Goal: Task Accomplishment & Management: Complete application form

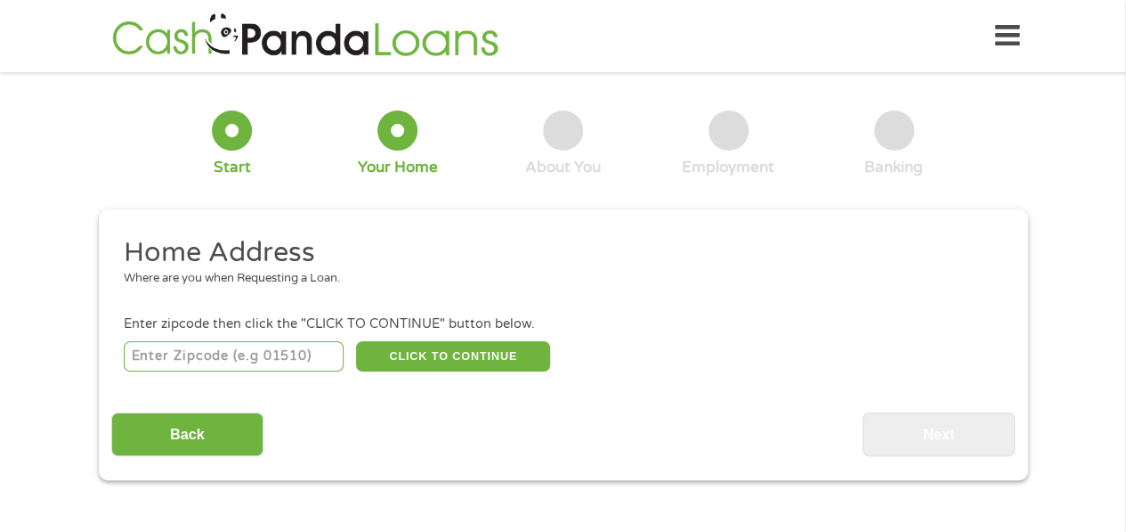
click at [233, 357] on input "number" at bounding box center [234, 356] width 220 height 30
type input "85297"
click at [422, 359] on button "CLICK TO CONTINUE" at bounding box center [453, 356] width 194 height 30
type input "85297"
type input "Gilbert"
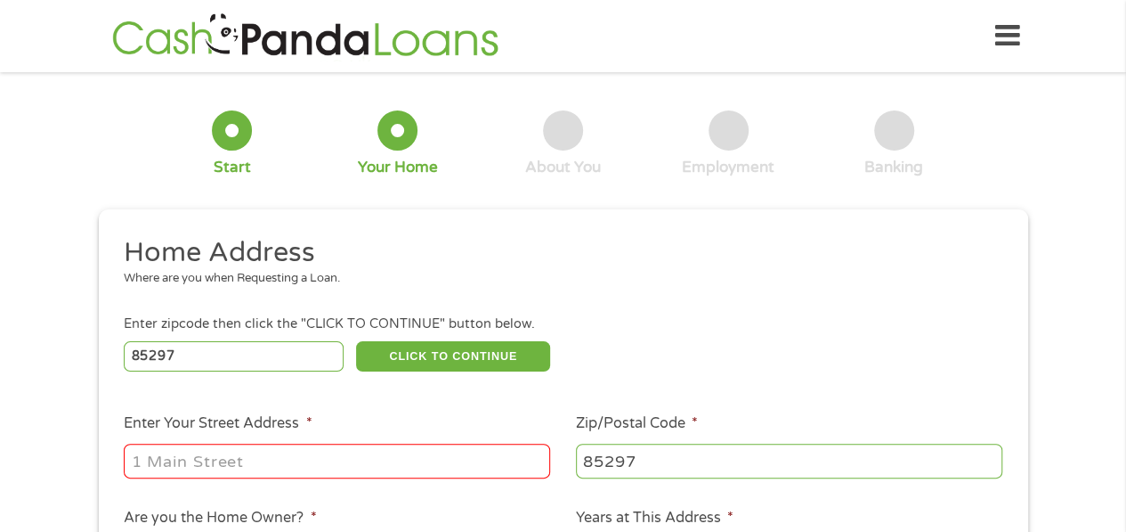
click at [231, 448] on input "Enter Your Street Address *" at bounding box center [337, 460] width 426 height 34
type input "3360 East Wildhorse Drive"
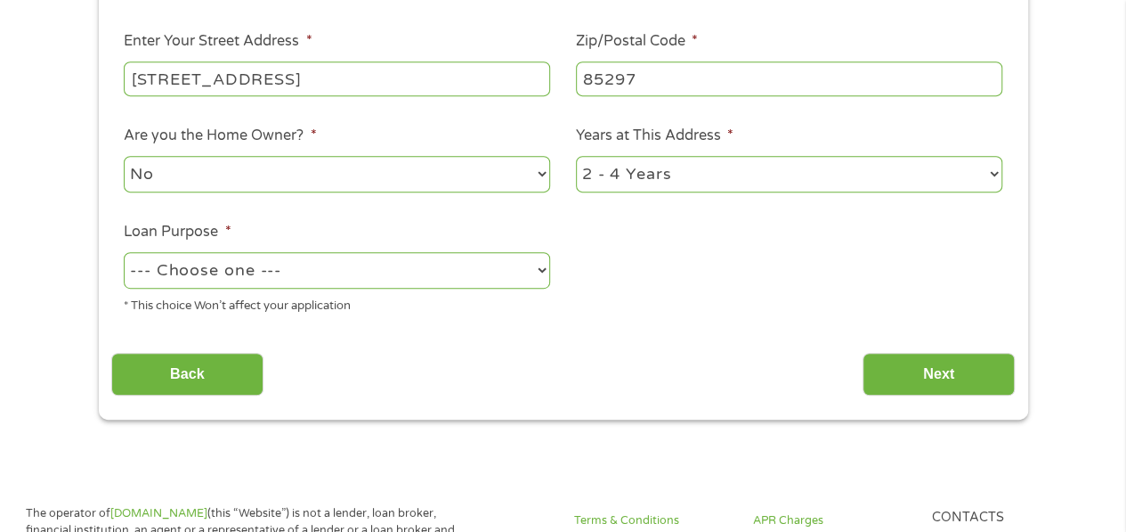
scroll to position [383, 0]
click at [540, 271] on select "--- Choose one --- Pay Bills Debt Consolidation Home Improvement Major Purchase…" at bounding box center [337, 269] width 426 height 37
select select "shorttermcash"
click at [124, 252] on select "--- Choose one --- Pay Bills Debt Consolidation Home Improvement Major Purchase…" at bounding box center [337, 269] width 426 height 37
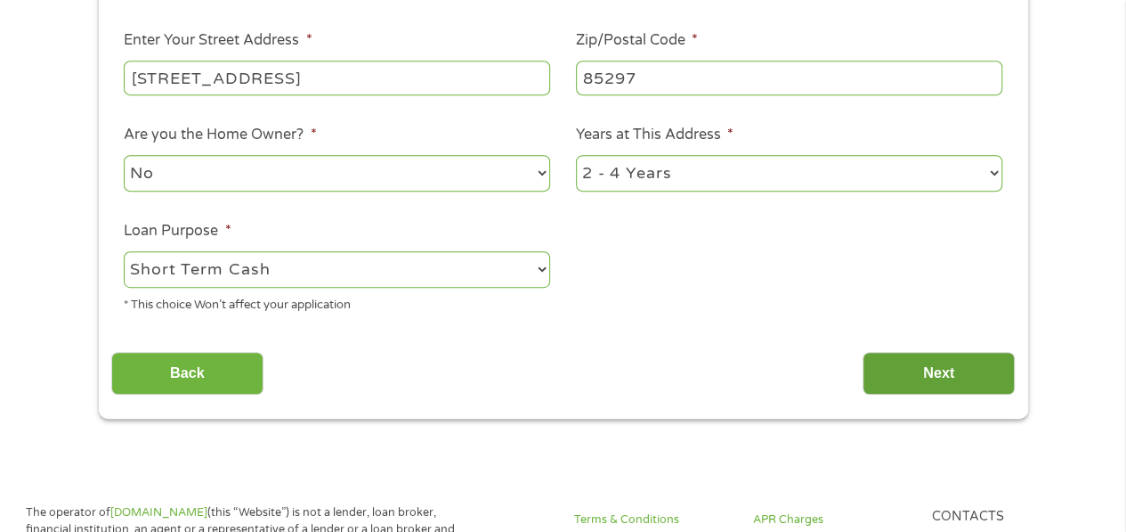
click at [941, 373] on input "Next" at bounding box center [939, 374] width 152 height 44
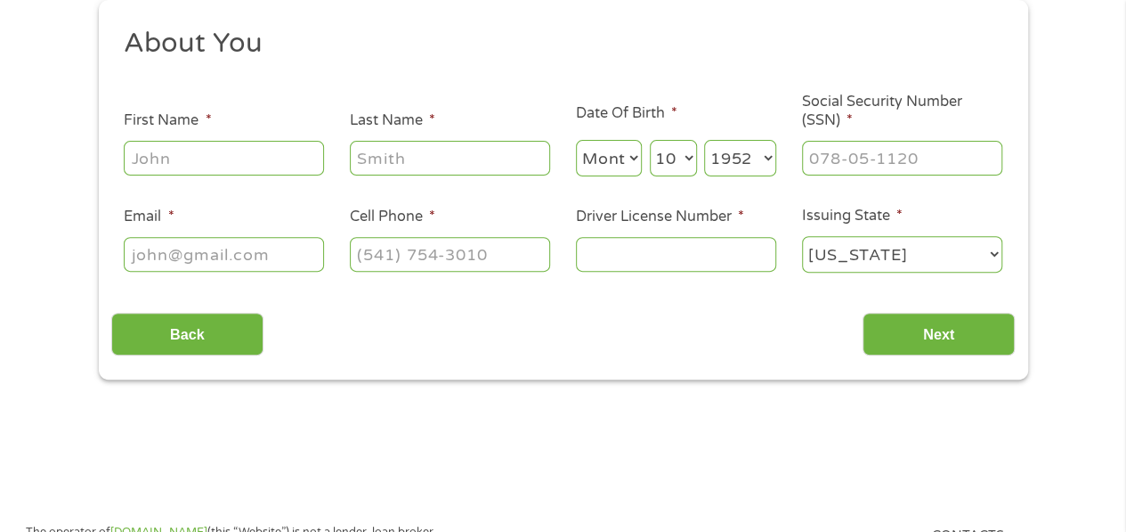
scroll to position [0, 0]
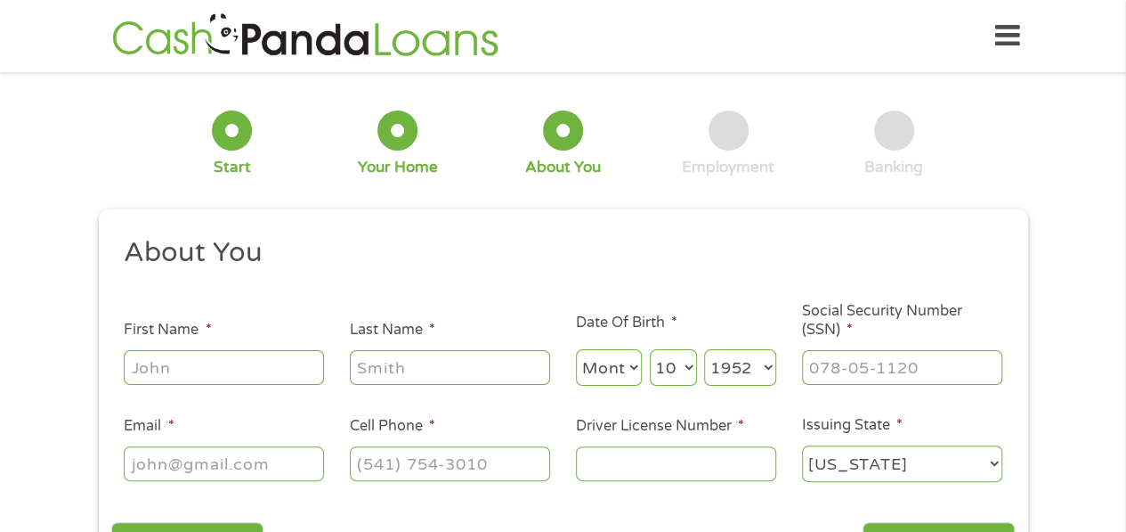
click at [182, 366] on input "First Name *" at bounding box center [224, 367] width 200 height 34
type input "Amelia"
type input "Flores"
select select "11"
type input "ameliaflores7@msn.com"
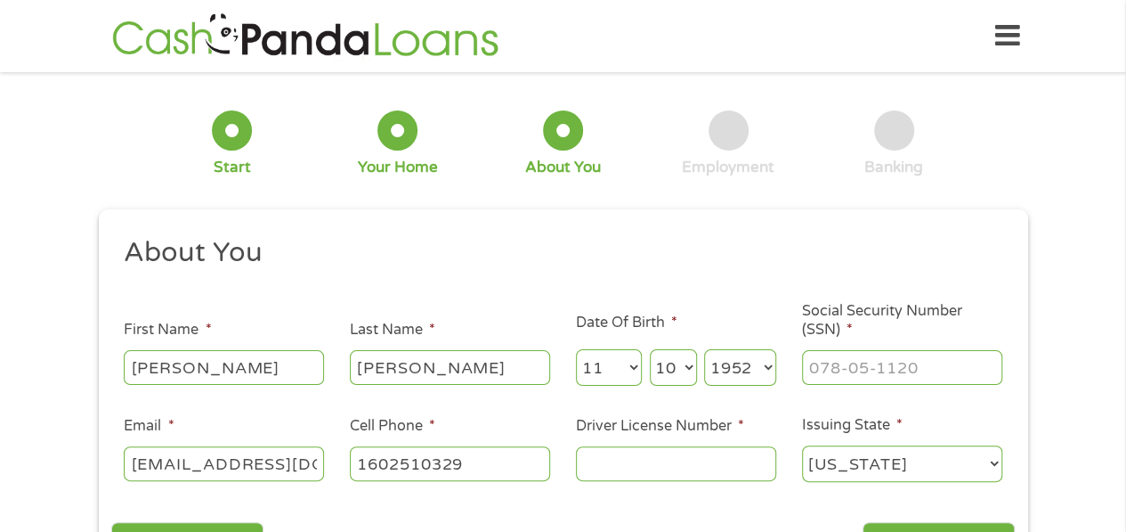
type input "(160) 251-0329"
type input "___-__-____"
drag, startPoint x: 890, startPoint y: 369, endPoint x: 1069, endPoint y: 418, distance: 185.5
click at [1069, 418] on div "1 Start 2 Your Home 3 About You 4 Employment 5 Banking 6 This field is hidden w…" at bounding box center [563, 337] width 1126 height 504
click at [810, 366] on input "___-__-____" at bounding box center [902, 367] width 200 height 34
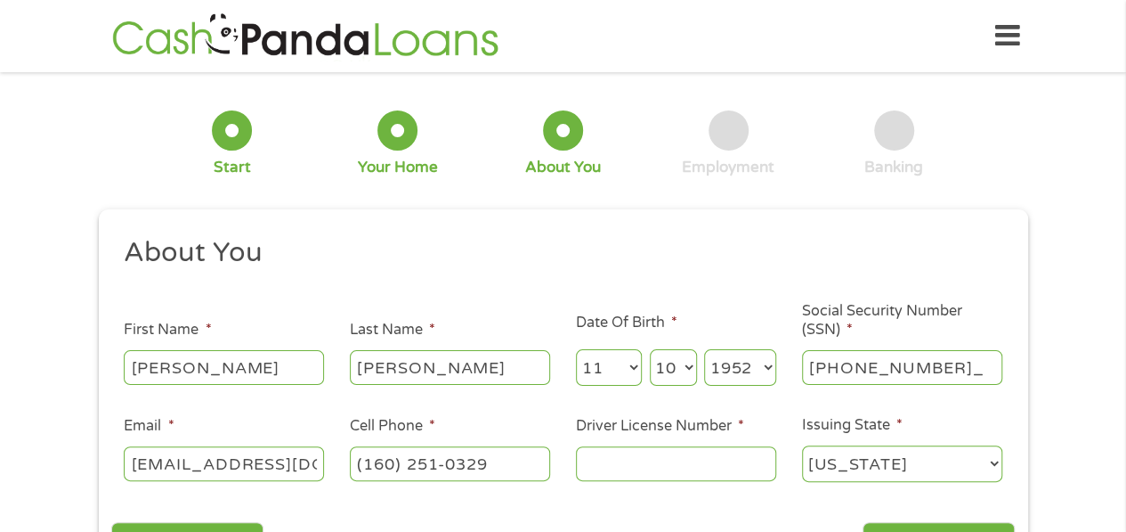
type input "526-88-7950"
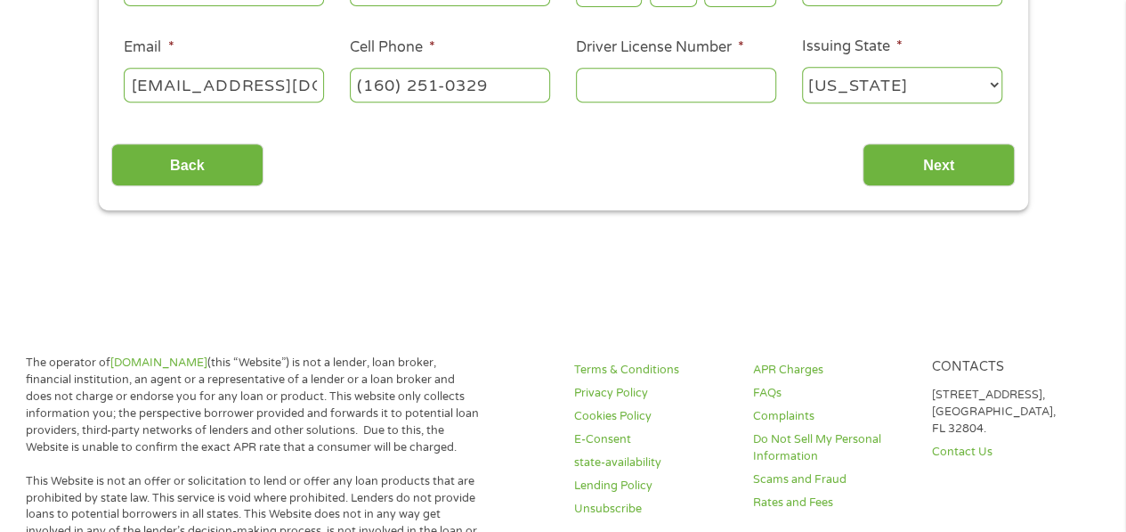
scroll to position [381, 0]
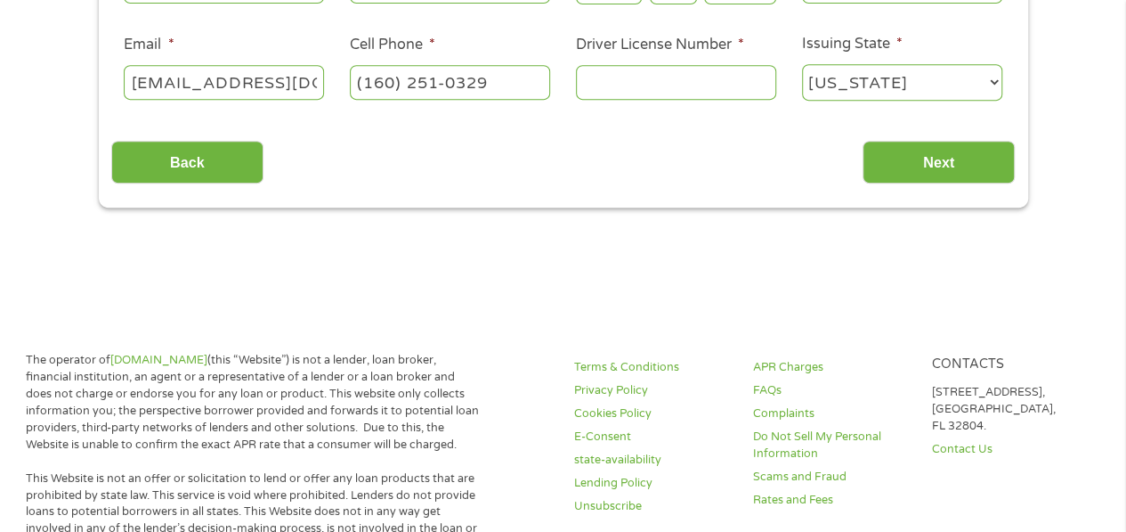
click at [491, 85] on input "(160) 251-0329" at bounding box center [450, 82] width 200 height 34
click at [363, 83] on input "(160) 251-0329" at bounding box center [450, 82] width 200 height 34
type input "(602) 510-3290"
click at [605, 83] on input "Driver License Number *" at bounding box center [676, 82] width 200 height 34
type input "B14733447"
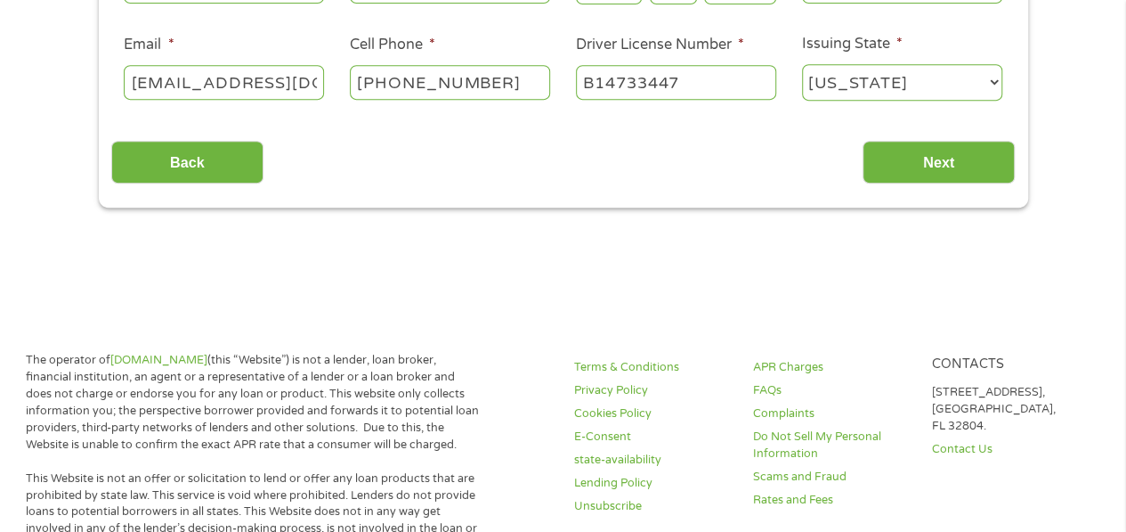
click at [813, 143] on div "Back Next" at bounding box center [563, 155] width 904 height 56
click at [986, 164] on input "Next" at bounding box center [939, 163] width 152 height 44
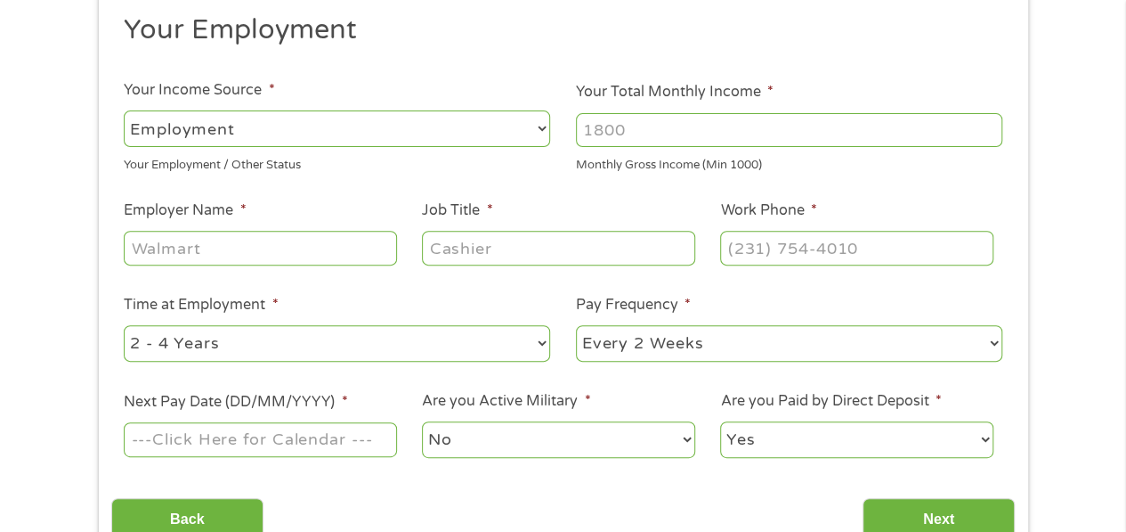
scroll to position [234, 0]
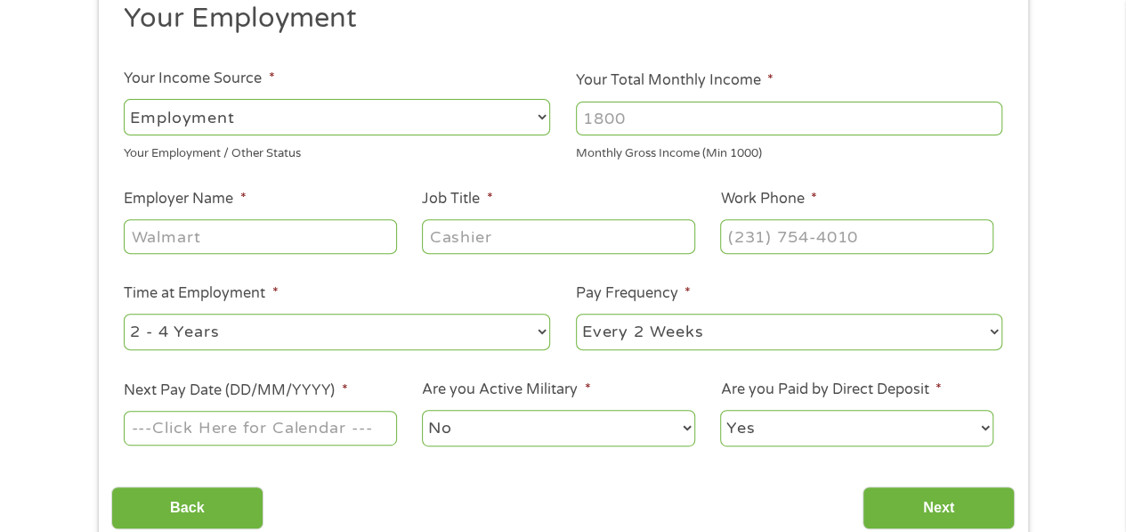
click at [538, 120] on select "--- Choose one --- Employment Self Employed Benefits" at bounding box center [337, 117] width 426 height 37
select select "benefits"
click at [124, 99] on select "--- Choose one --- Employment Self Employed Benefits" at bounding box center [337, 117] width 426 height 37
type input "Other"
type input "(602) 510-3290"
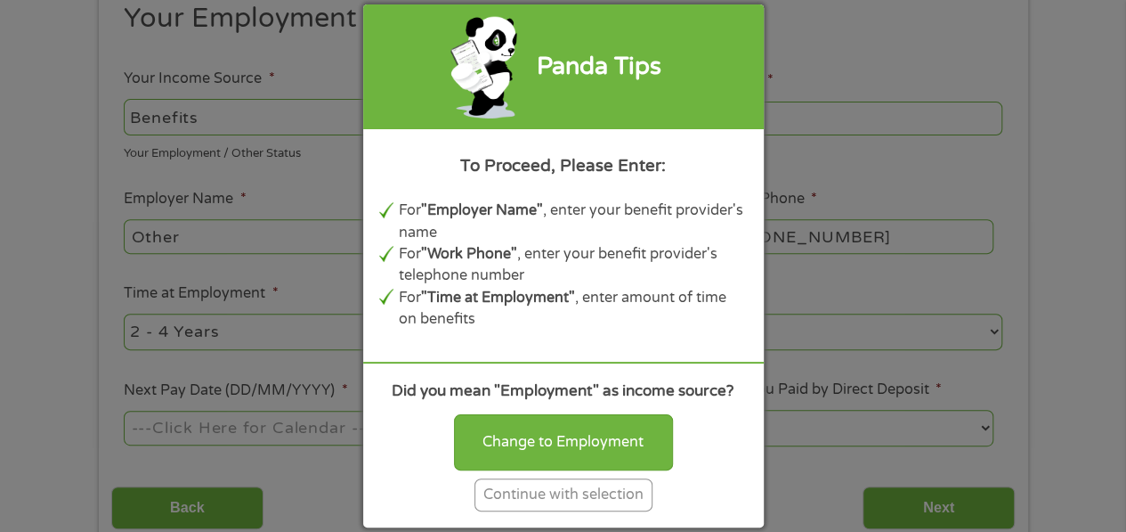
click at [583, 498] on div "Continue with selection" at bounding box center [564, 494] width 178 height 33
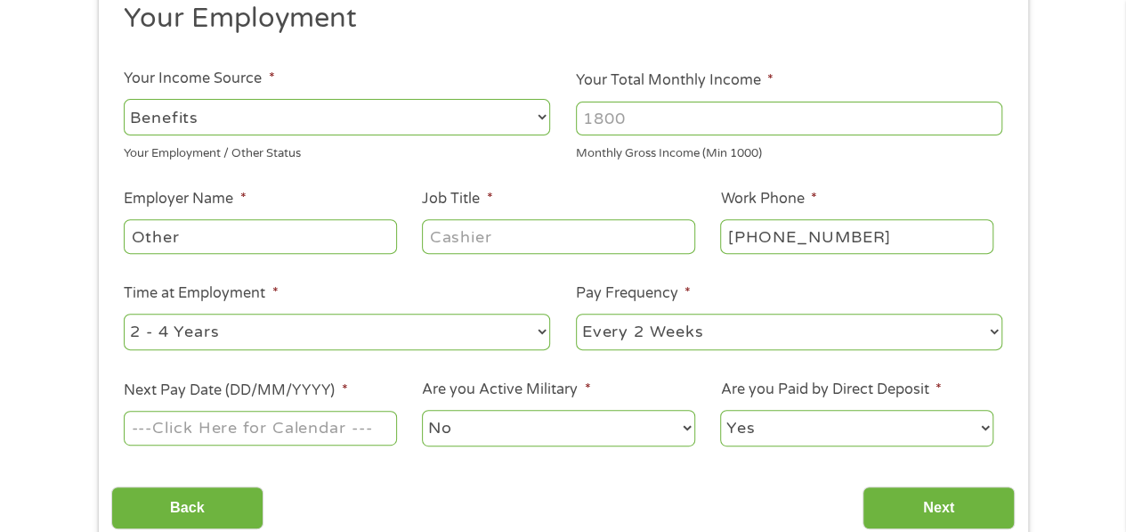
drag, startPoint x: 583, startPoint y: 498, endPoint x: 654, endPoint y: 115, distance: 389.4
click at [654, 115] on div "Your Employment Your Income Source * --- Choose one --- Employment Self Employe…" at bounding box center [563, 265] width 904 height 529
click at [654, 115] on input "Your Total Monthly Income *" at bounding box center [789, 118] width 426 height 34
type input "4000"
click at [513, 237] on input "Job Title *" at bounding box center [558, 236] width 272 height 34
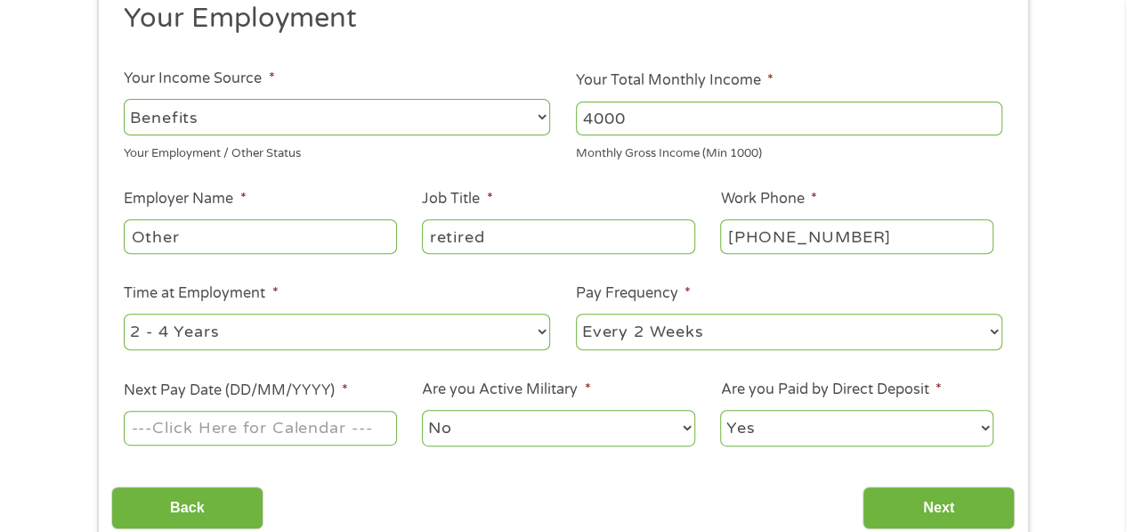
type input "retired"
click at [244, 329] on select "--- Choose one --- 1 Year or less 1 - 2 Years 2 - 4 Years Over 4 Years" at bounding box center [337, 331] width 426 height 37
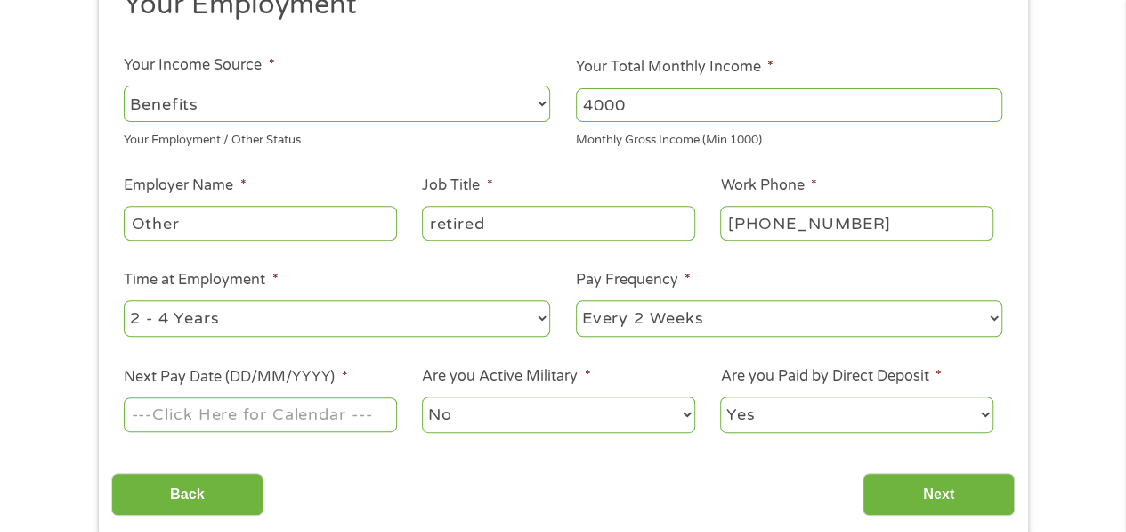
drag, startPoint x: 536, startPoint y: 321, endPoint x: 827, endPoint y: 296, distance: 292.1
click at [536, 321] on select "--- Choose one --- 1 Year or less 1 - 2 Years 2 - 4 Years Over 4 Years" at bounding box center [337, 318] width 426 height 37
drag, startPoint x: 994, startPoint y: 320, endPoint x: 728, endPoint y: 320, distance: 265.3
click at [728, 320] on select "--- Choose one --- Every 2 Weeks Every Week Monthly Semi-Monthly" at bounding box center [789, 318] width 426 height 37
select select "monthly"
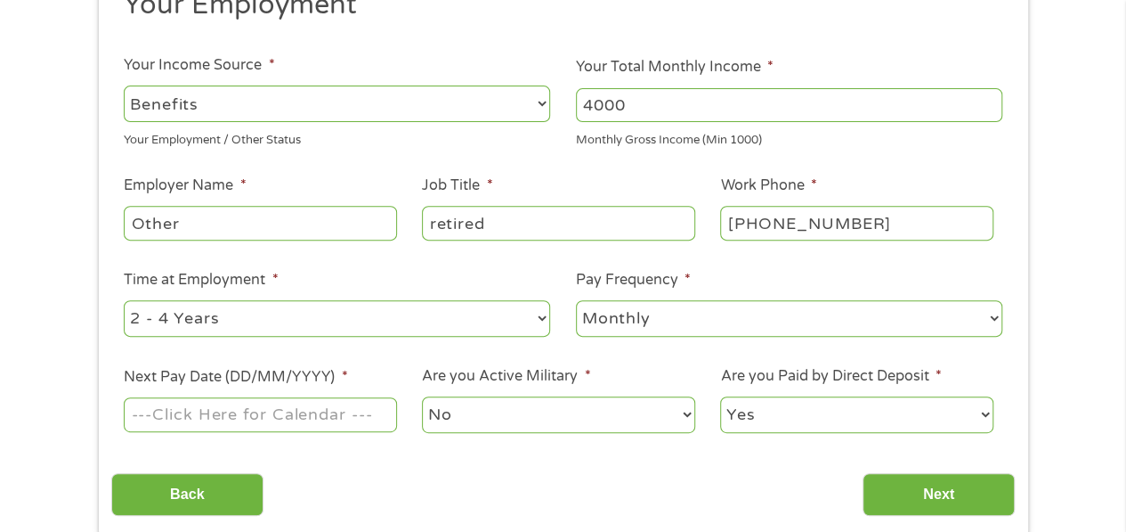
click at [576, 300] on select "--- Choose one --- Every 2 Weeks Every Week Monthly Semi-Monthly" at bounding box center [789, 318] width 426 height 37
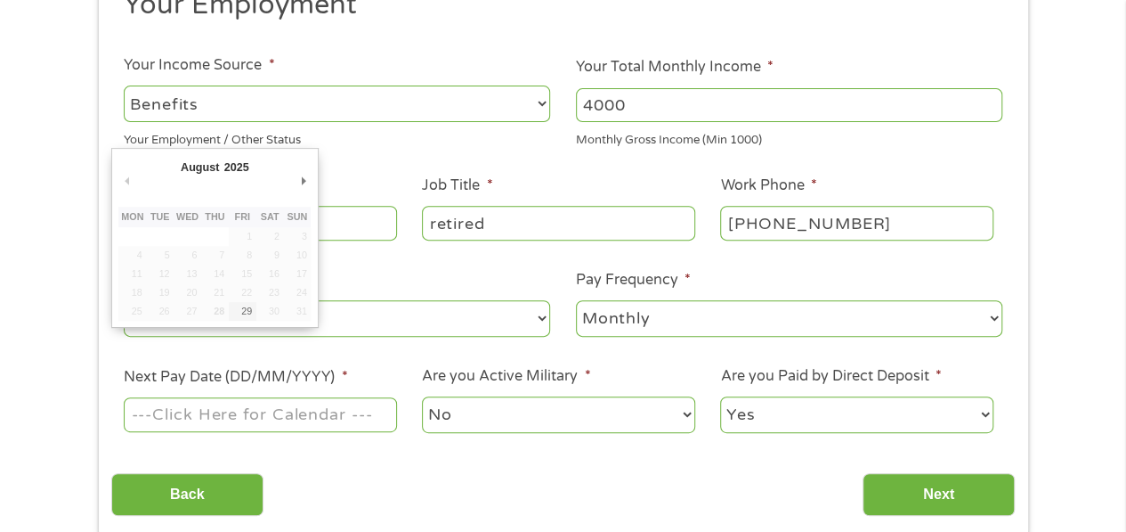
click at [279, 421] on input "Next Pay Date (DD/MM/YYYY) *" at bounding box center [260, 414] width 272 height 34
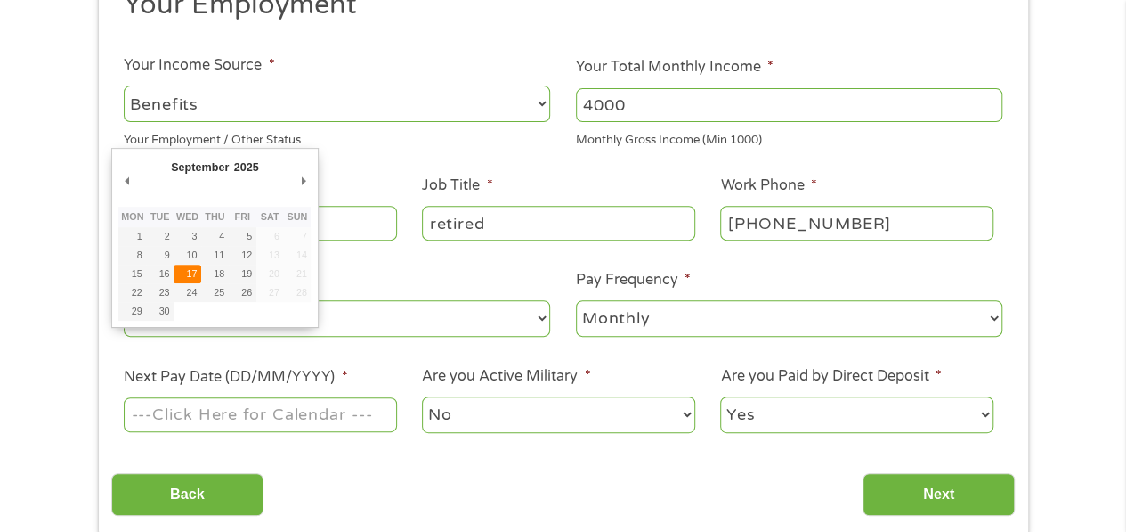
type input "17/09/2025"
click at [148, 414] on input "17/09/2025" at bounding box center [260, 414] width 272 height 34
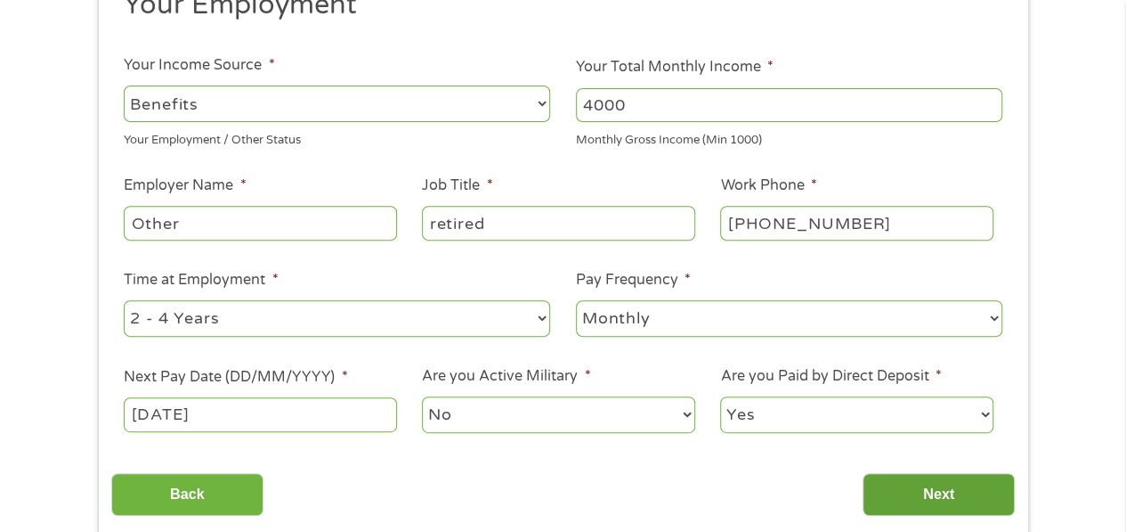
click at [942, 496] on input "Next" at bounding box center [939, 495] width 152 height 44
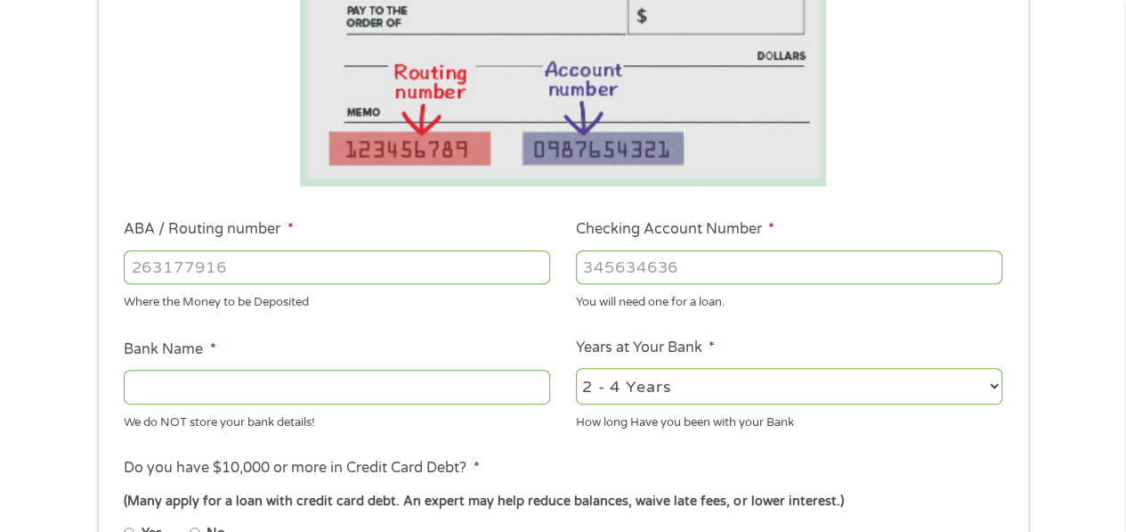
scroll to position [354, 0]
click at [363, 259] on input "ABA / Routing number *" at bounding box center [337, 266] width 426 height 34
click at [135, 263] on input "ABA / Routing number *" at bounding box center [337, 266] width 426 height 34
type input "122100024"
type input "JPMORGAN CHASE BANK NA"
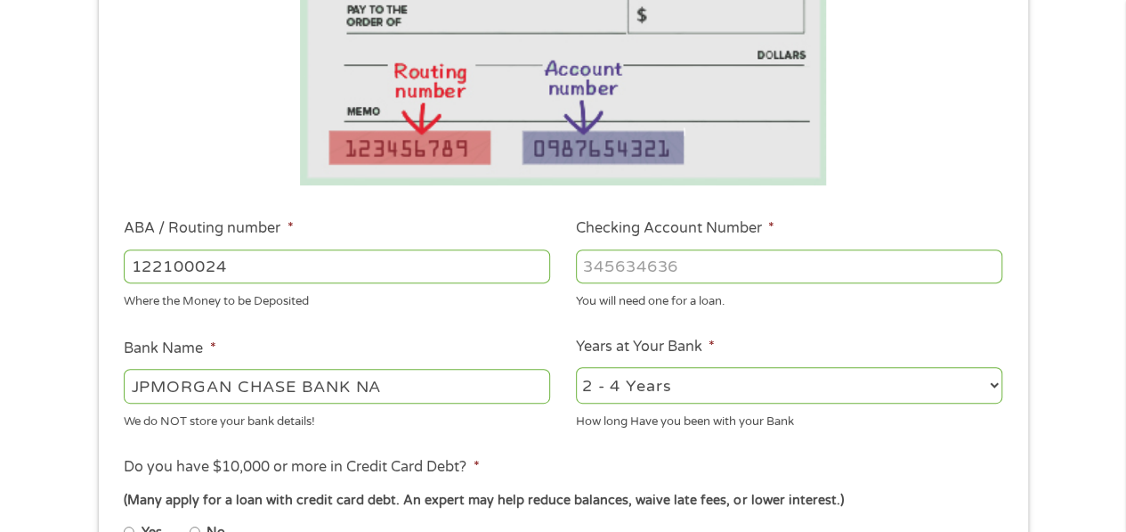
type input "122100024"
click at [628, 262] on input "Checking Account Number *" at bounding box center [789, 266] width 426 height 34
type input "987976633"
click at [989, 390] on select "2 - 4 Years 6 - 12 Months 1 - 2 Years Over 4 Years" at bounding box center [789, 385] width 426 height 37
select select "60months"
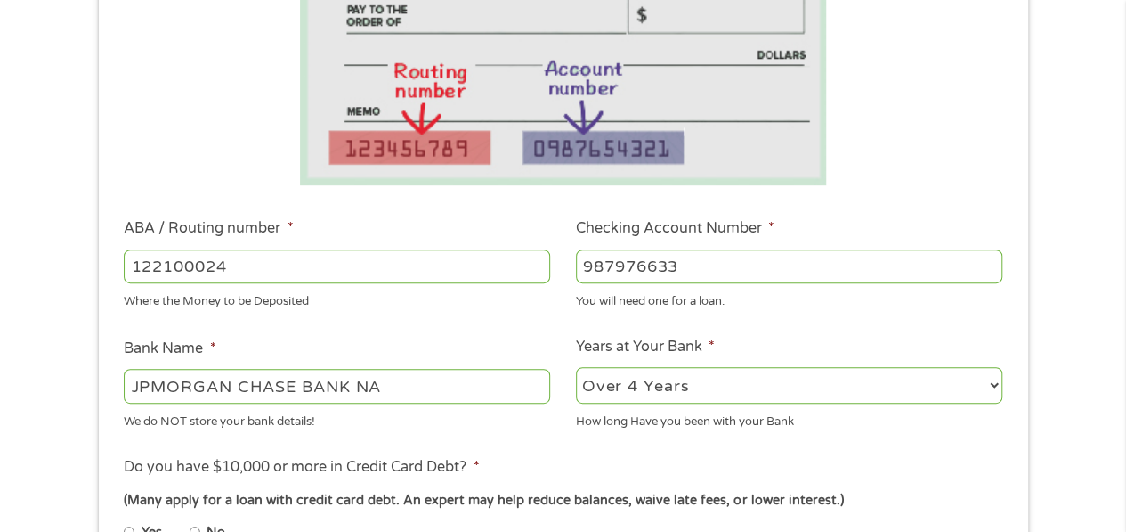
click at [576, 367] on select "2 - 4 Years 6 - 12 Months 1 - 2 Years Over 4 Years" at bounding box center [789, 385] width 426 height 37
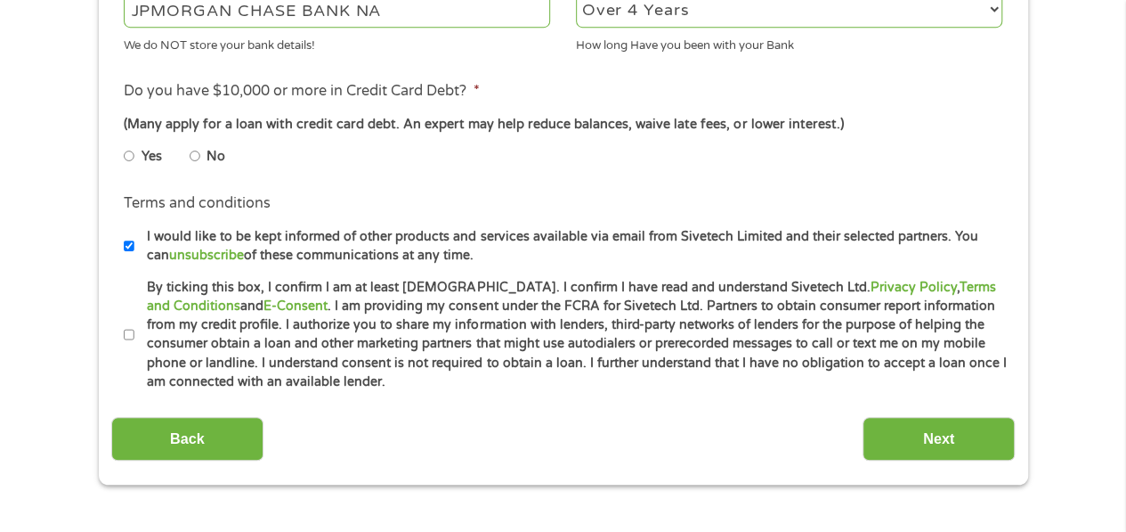
scroll to position [737, 0]
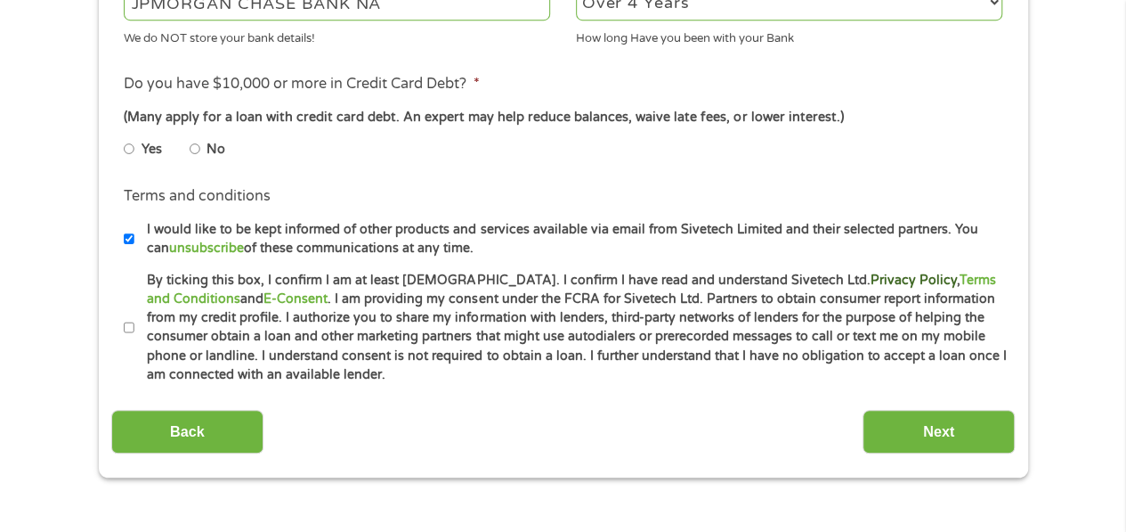
click at [870, 280] on link "Privacy Policy" at bounding box center [913, 279] width 86 height 15
click at [931, 434] on input "Next" at bounding box center [939, 432] width 152 height 44
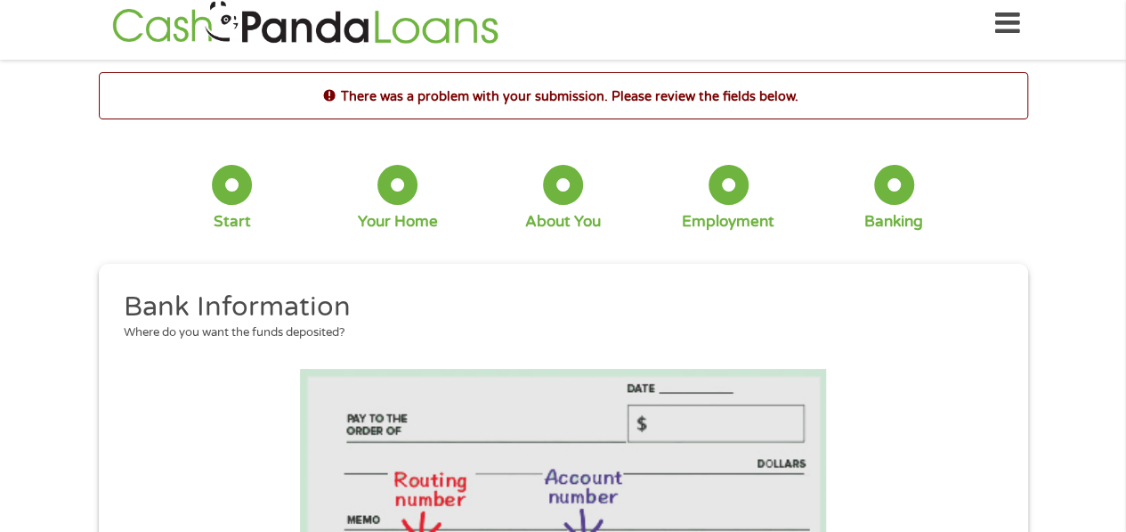
scroll to position [0, 0]
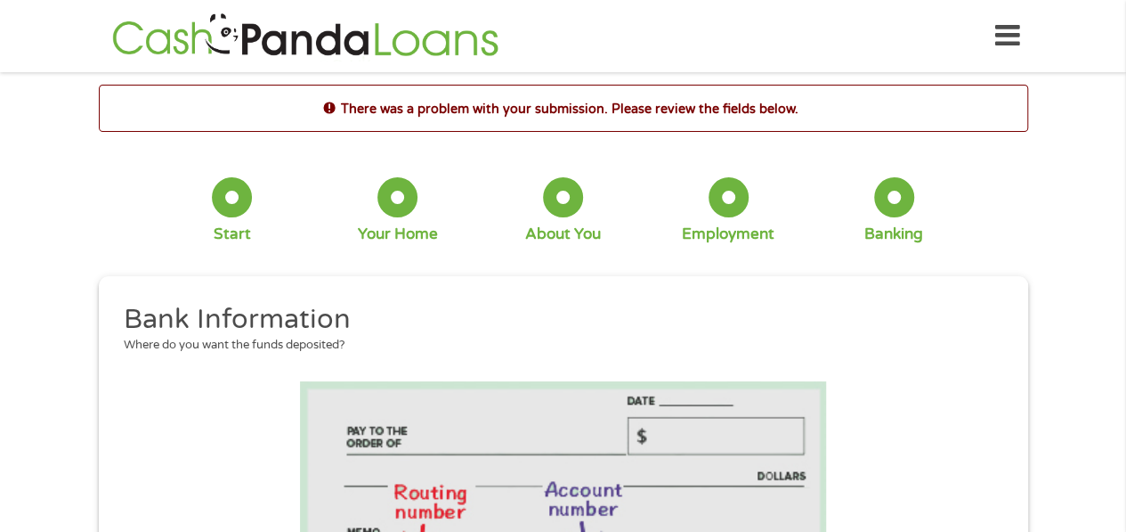
click at [782, 512] on img at bounding box center [563, 493] width 527 height 225
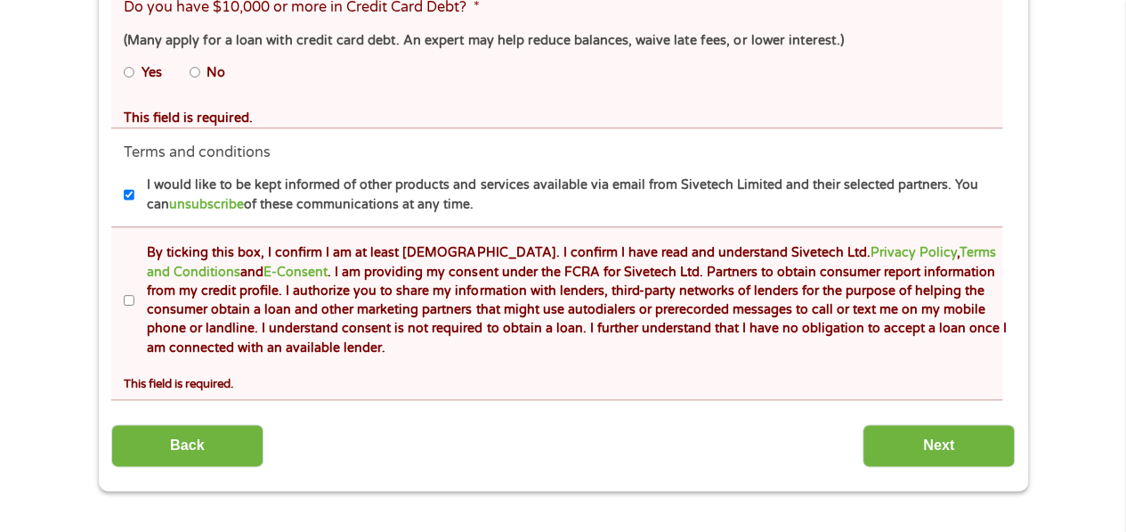
scroll to position [889, 0]
click at [126, 300] on input "By ticking this box, I confirm I am at least 18 years old. I confirm I have rea…" at bounding box center [129, 301] width 11 height 28
checkbox input "true"
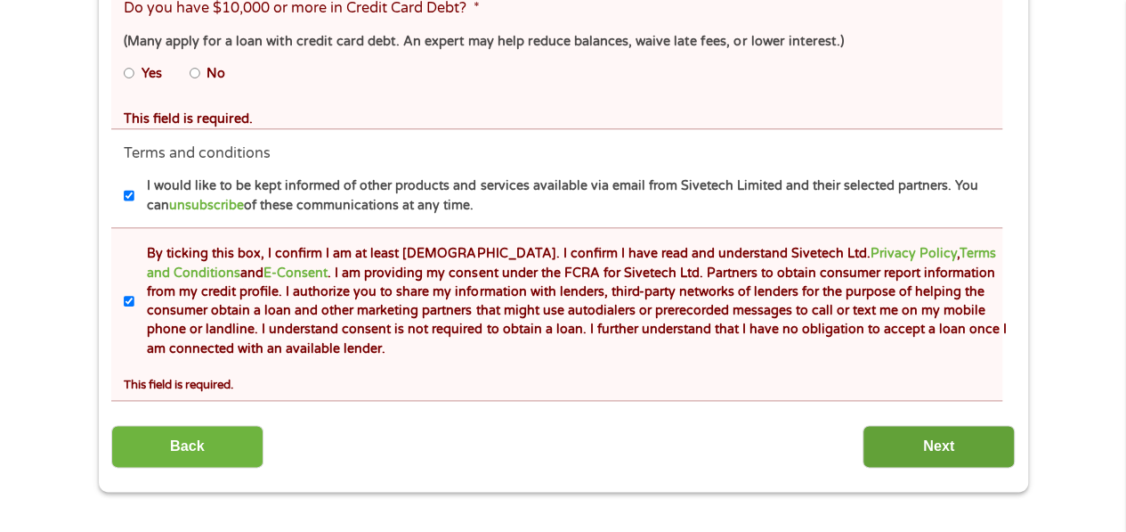
click at [919, 447] on input "Next" at bounding box center [939, 447] width 152 height 44
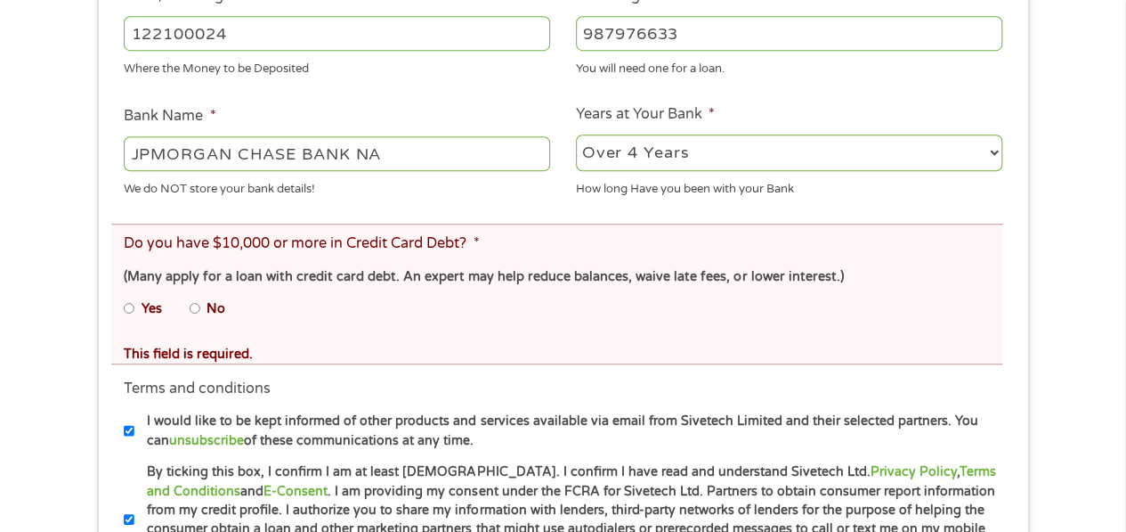
scroll to position [656, 0]
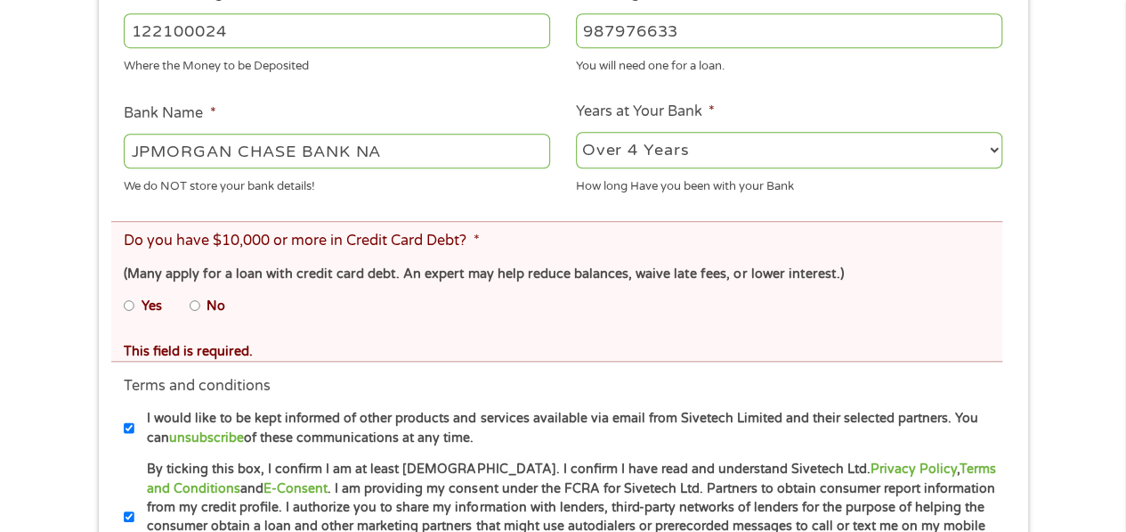
click at [196, 299] on input "No" at bounding box center [195, 305] width 11 height 28
radio input "true"
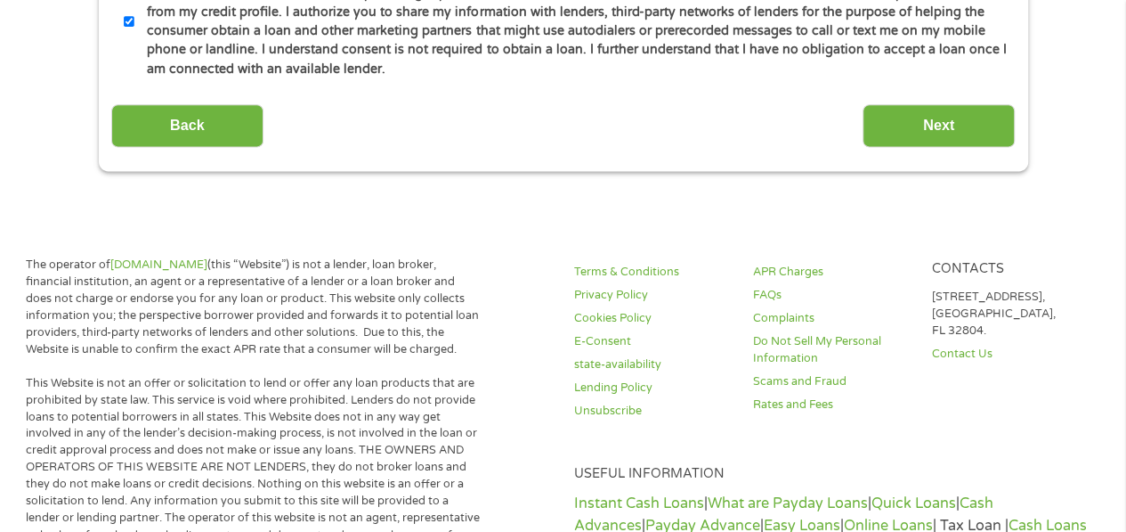
scroll to position [1152, 0]
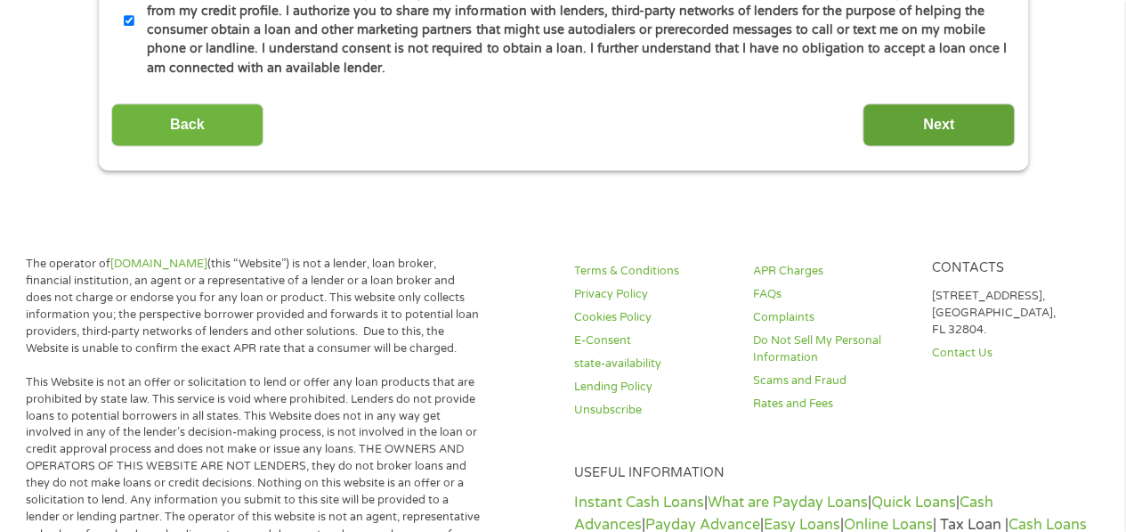
click at [946, 124] on input "Next" at bounding box center [939, 125] width 152 height 44
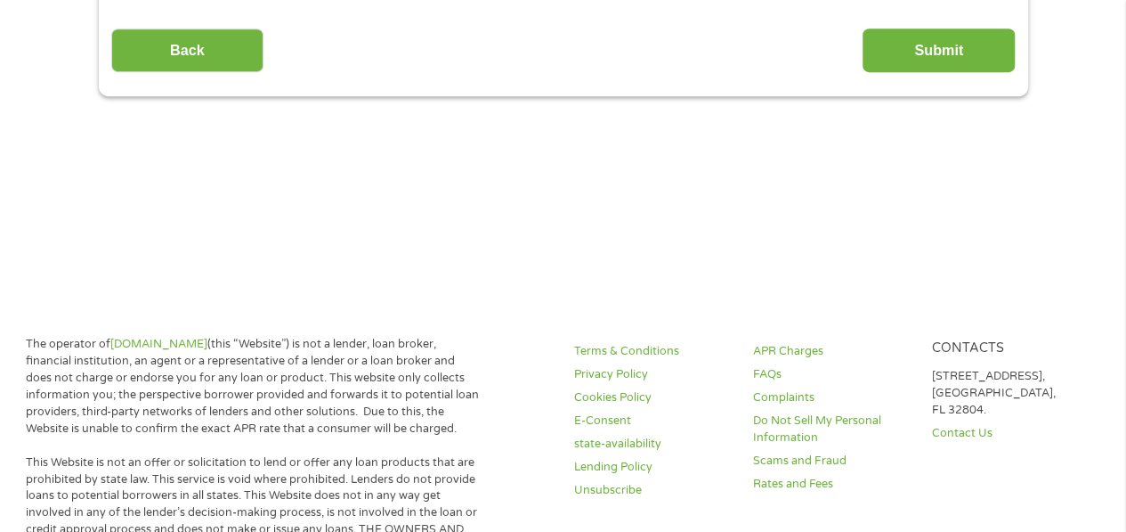
scroll to position [398, 0]
click at [657, 484] on link "Unsubscribe" at bounding box center [653, 489] width 158 height 17
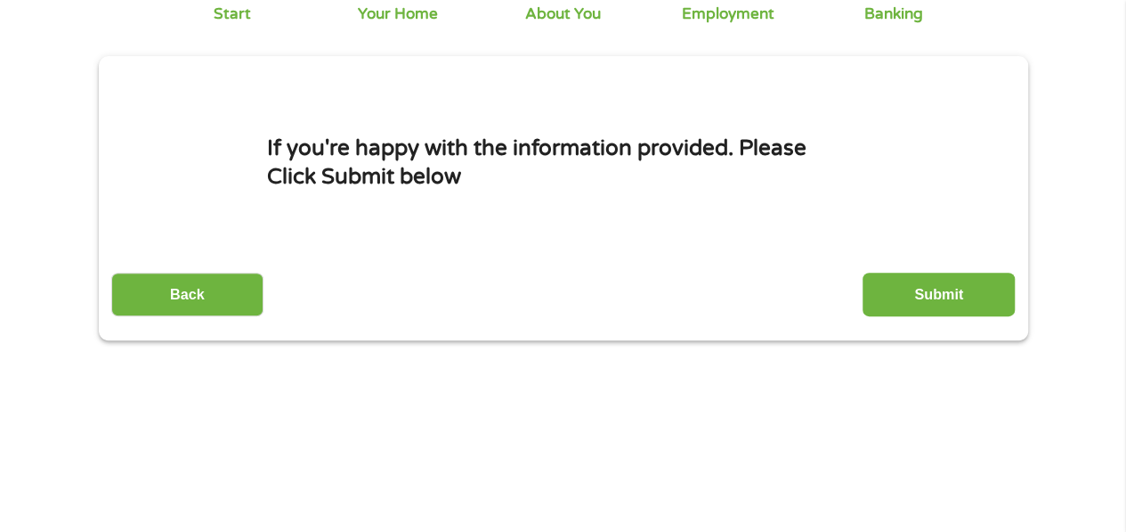
scroll to position [153, 0]
click at [922, 284] on input "Submit" at bounding box center [939, 294] width 152 height 44
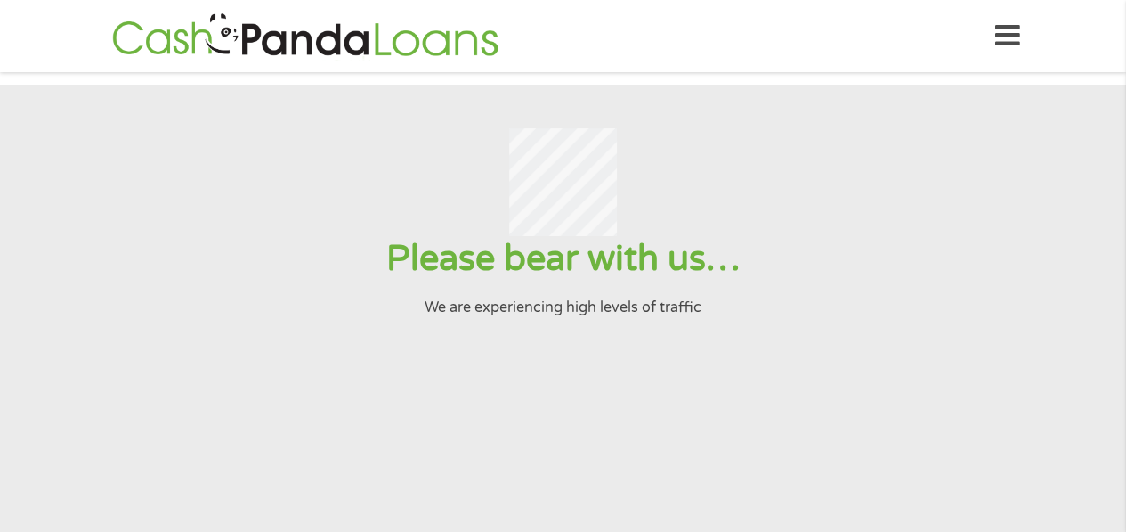
scroll to position [0, 0]
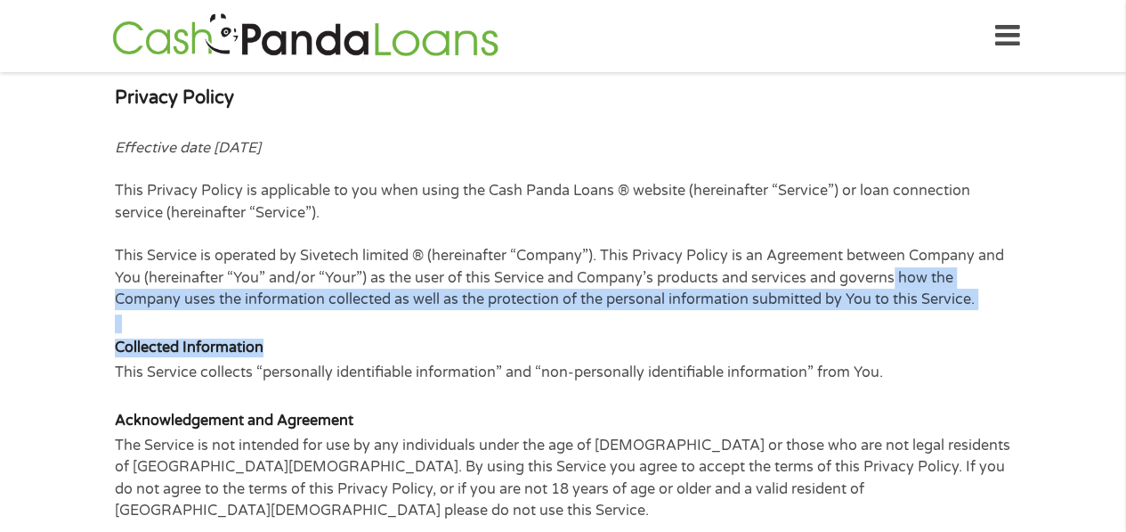
drag, startPoint x: 0, startPoint y: 0, endPoint x: 1065, endPoint y: 344, distance: 1118.9
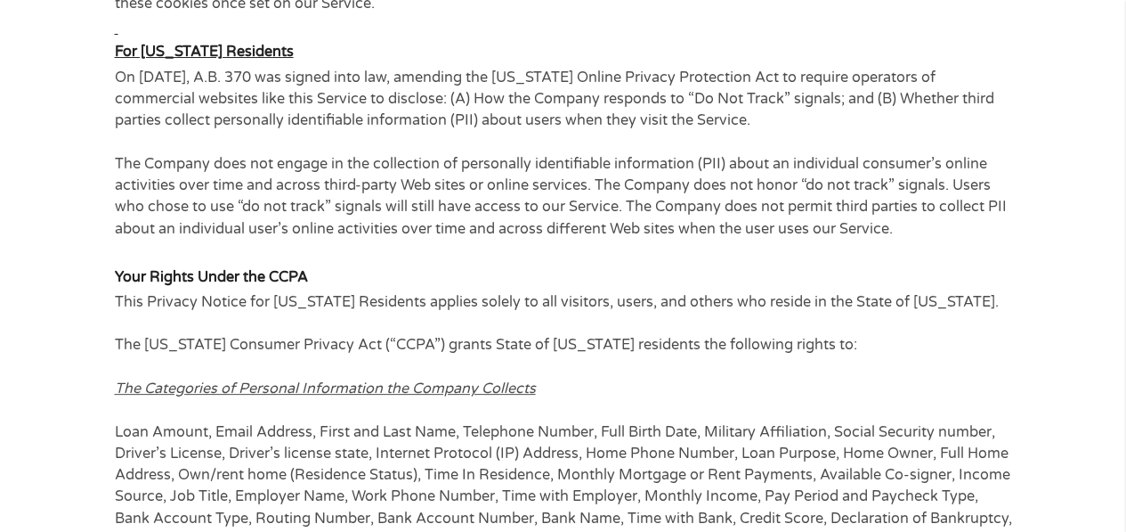
scroll to position [3444, 0]
